Goal: Information Seeking & Learning: Learn about a topic

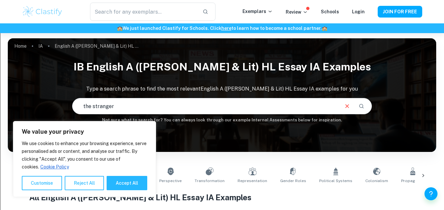
type input "the stranger"
click at [121, 184] on button "Accept All" at bounding box center [127, 183] width 41 height 14
checkbox input "true"
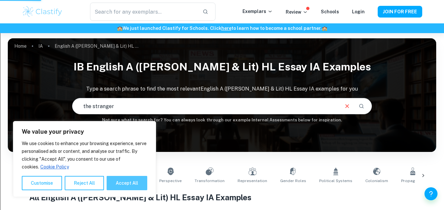
checkbox input "true"
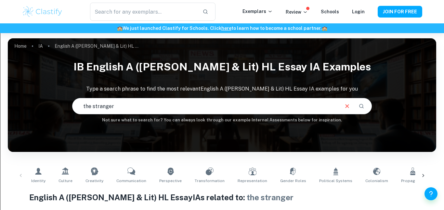
click at [181, 109] on input "the stranger" at bounding box center [205, 106] width 266 height 18
type input "albert"
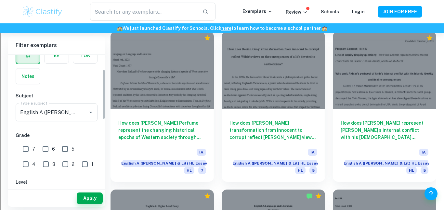
scroll to position [37, 0]
click at [72, 117] on input "English A (Lang & Lit) HL Essay" at bounding box center [48, 113] width 58 height 12
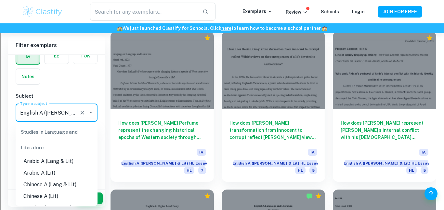
scroll to position [39, 0]
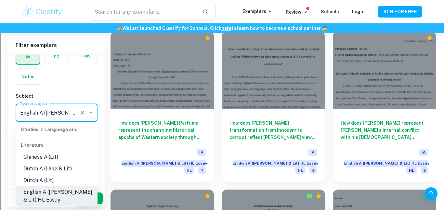
click at [80, 95] on h6 "Subject" at bounding box center [57, 96] width 82 height 7
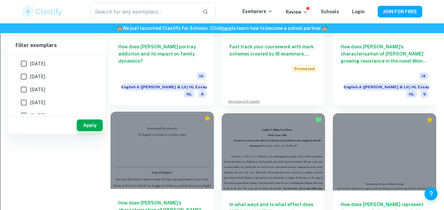
scroll to position [0, 0]
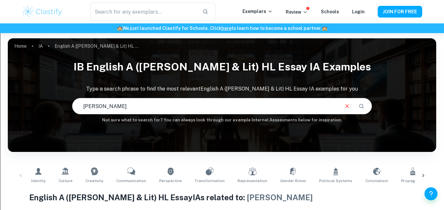
click at [124, 113] on input "Albert camus" at bounding box center [205, 106] width 266 height 18
type input "A"
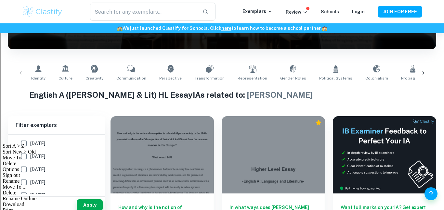
scroll to position [35, 0]
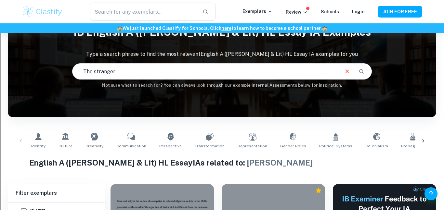
type input "The stranger"
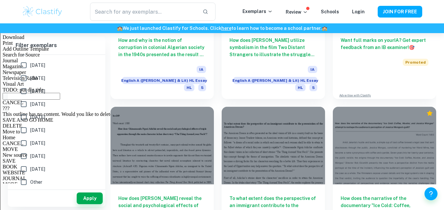
scroll to position [270, 0]
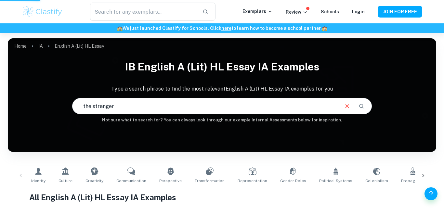
scroll to position [135, 0]
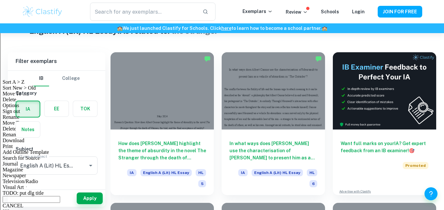
scroll to position [168, 0]
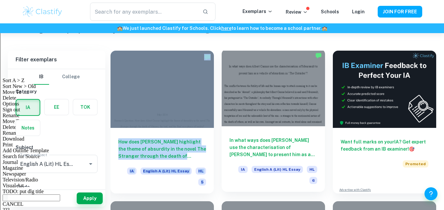
click at [270, 154] on h6 "In what ways does Albert Camus use the characterisation of Meursault to present…" at bounding box center [273, 147] width 88 height 21
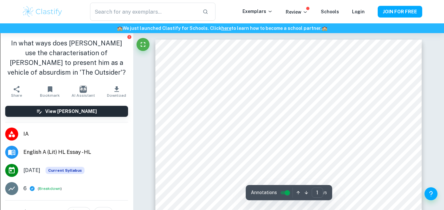
click at [95, 74] on h1 "In what ways does Albert Camus use the characterisation of Meursault to present…" at bounding box center [66, 57] width 123 height 39
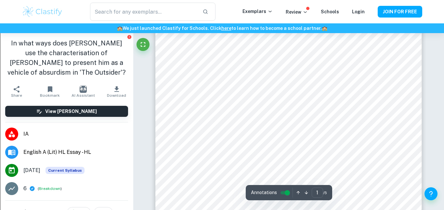
scroll to position [18, 0]
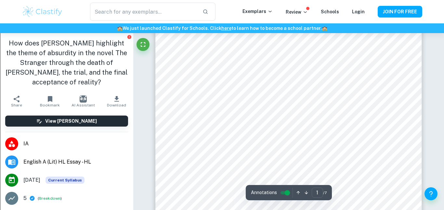
type input "2"
